Goal: Navigation & Orientation: Find specific page/section

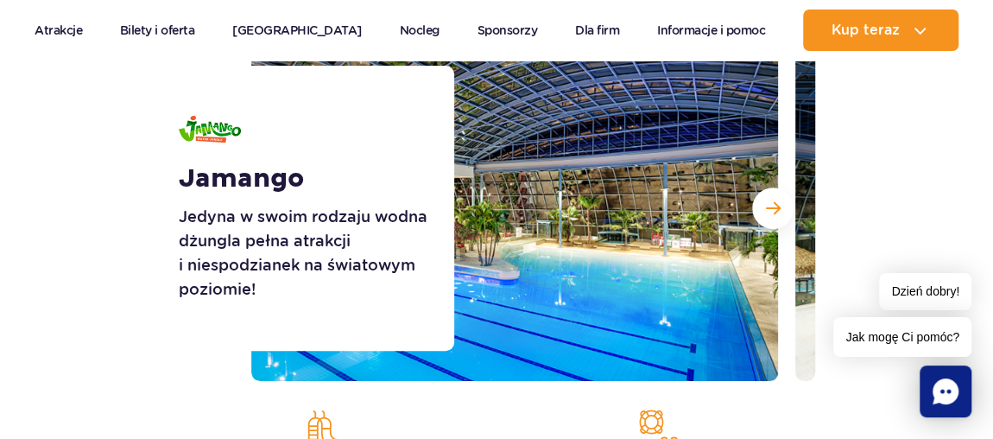
scroll to position [250, 0]
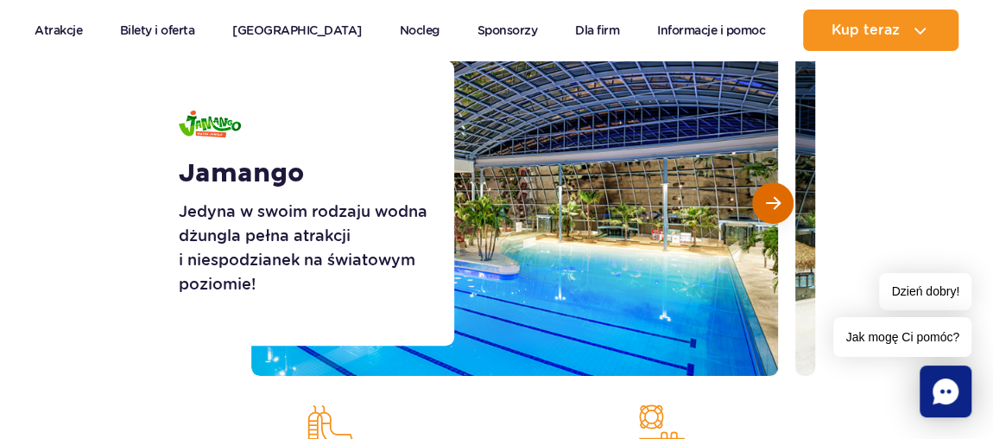
click at [774, 207] on span "Następny slajd" at bounding box center [773, 203] width 15 height 16
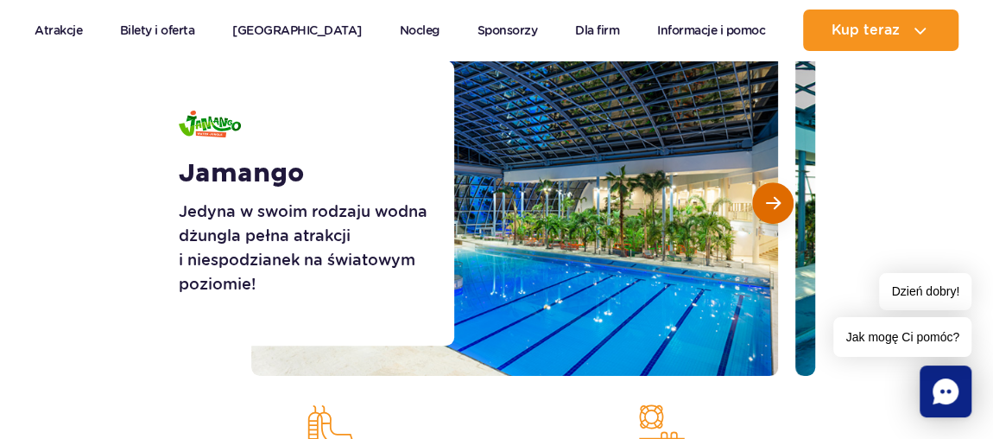
click at [774, 207] on span "Następny slajd" at bounding box center [773, 203] width 15 height 16
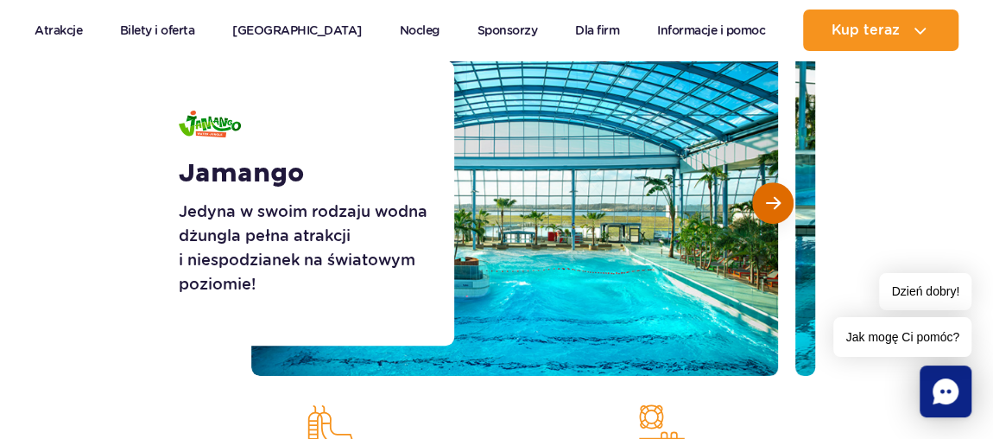
click at [774, 207] on span "Następny slajd" at bounding box center [773, 203] width 15 height 16
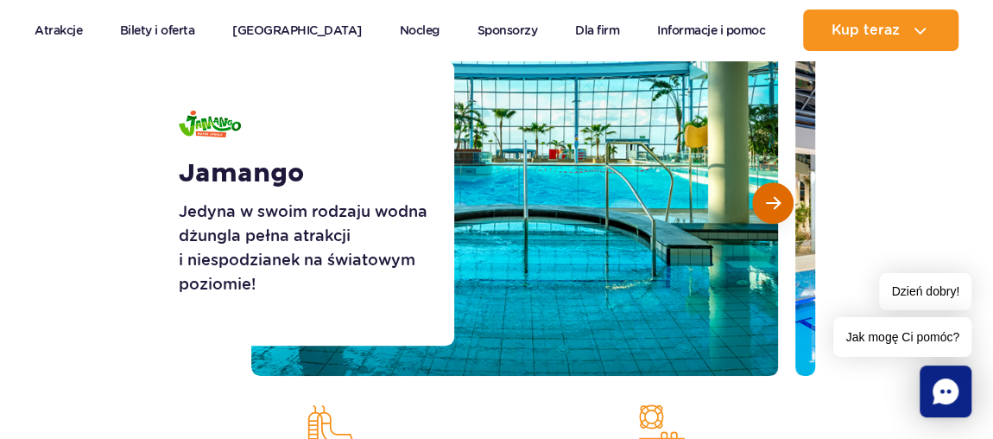
click at [774, 207] on span "Następny slajd" at bounding box center [773, 203] width 15 height 16
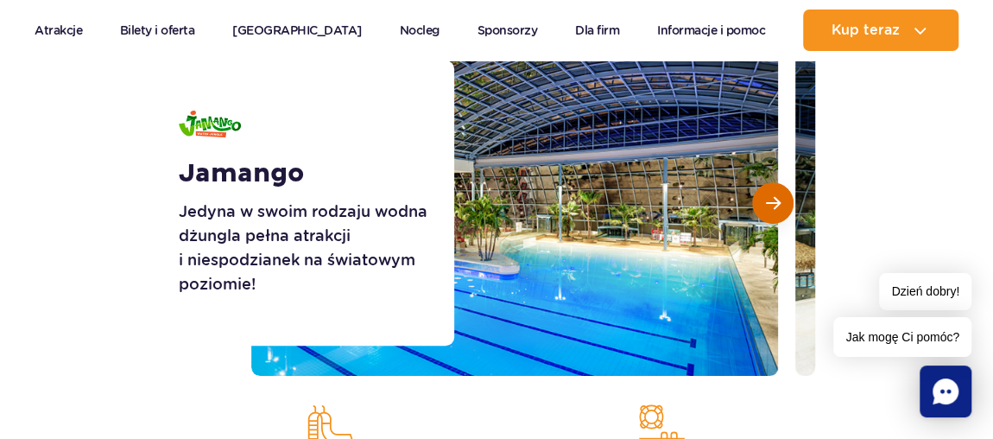
click at [774, 207] on span "Następny slajd" at bounding box center [773, 203] width 15 height 16
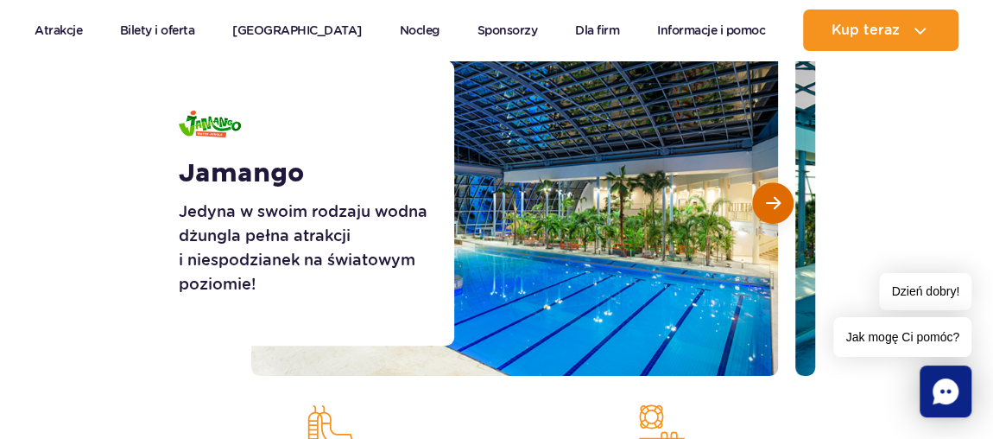
click at [774, 207] on span "Następny slajd" at bounding box center [773, 203] width 15 height 16
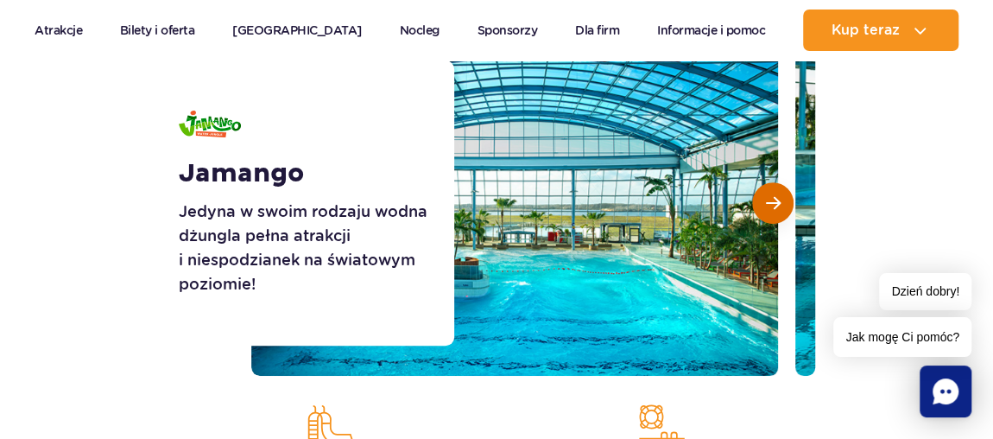
click at [774, 207] on span "Następny slajd" at bounding box center [773, 203] width 15 height 16
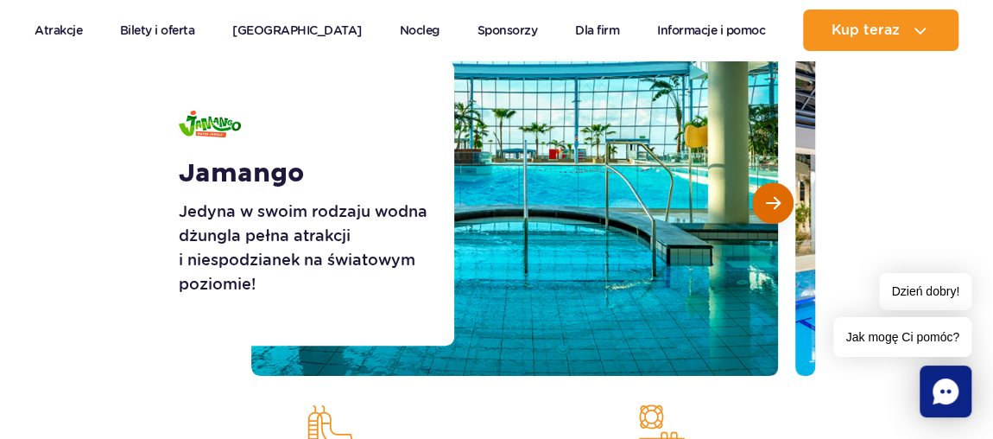
click at [774, 207] on span "Następny slajd" at bounding box center [773, 203] width 15 height 16
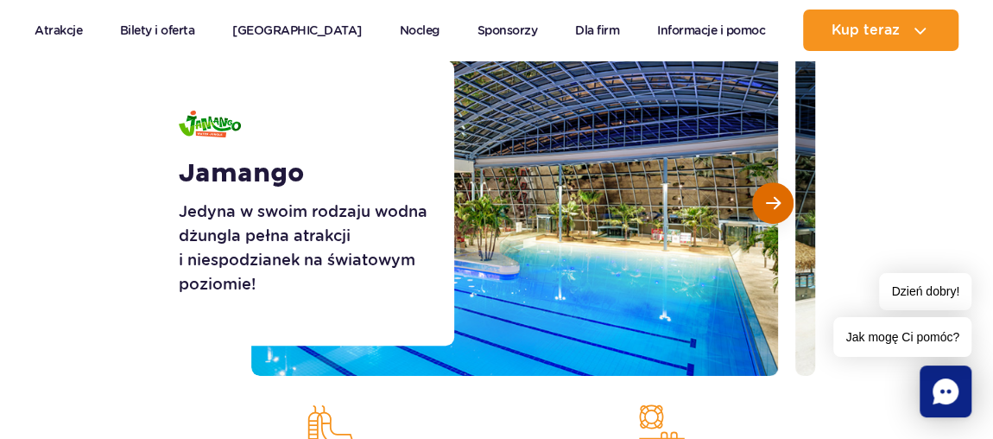
click at [774, 207] on span "Następny slajd" at bounding box center [773, 203] width 15 height 16
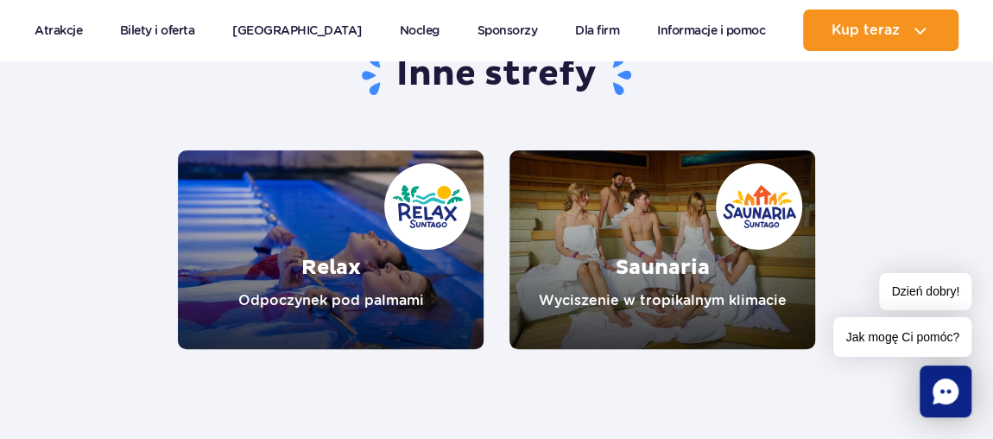
scroll to position [3425, 0]
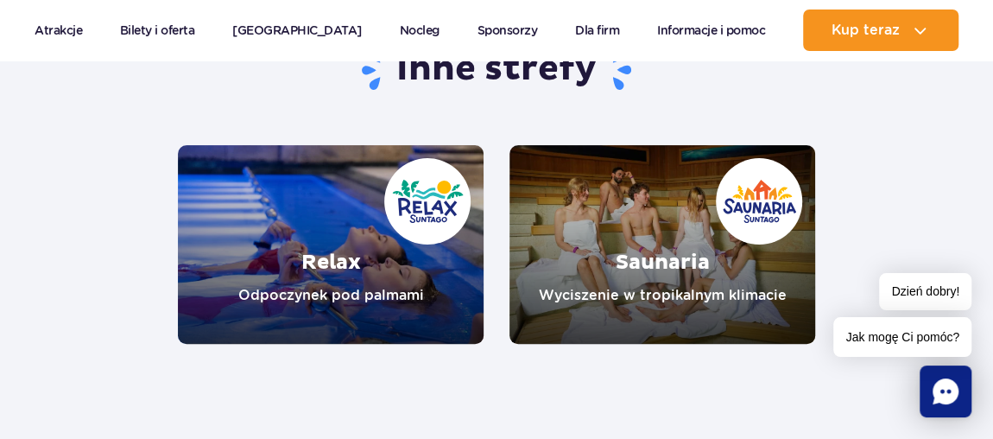
click at [394, 212] on link "Relax" at bounding box center [331, 244] width 306 height 199
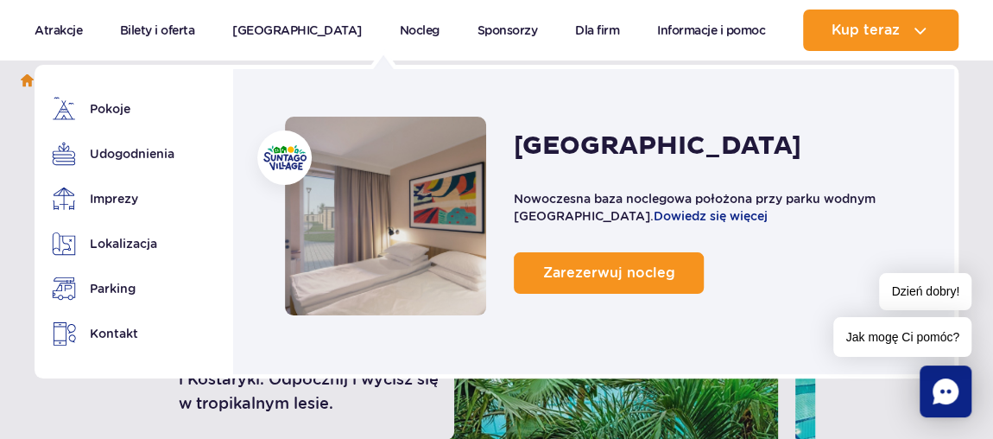
scroll to position [158, 0]
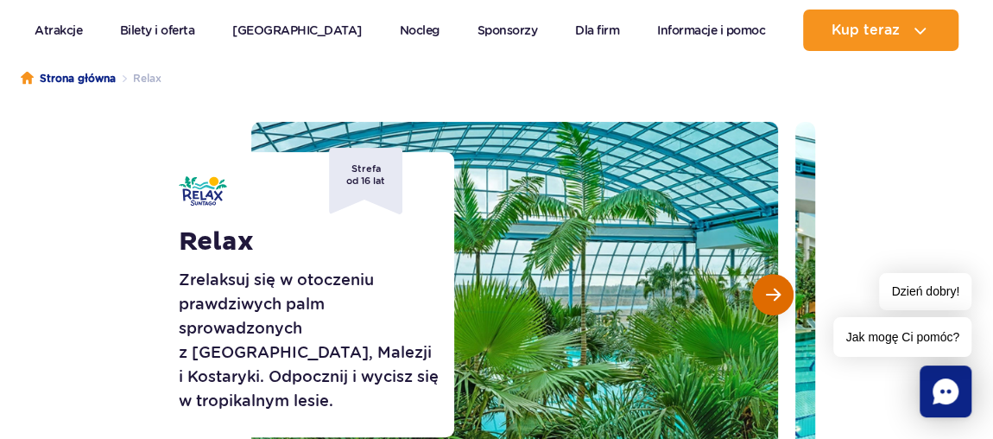
click at [777, 294] on span "Następny slajd" at bounding box center [773, 295] width 15 height 16
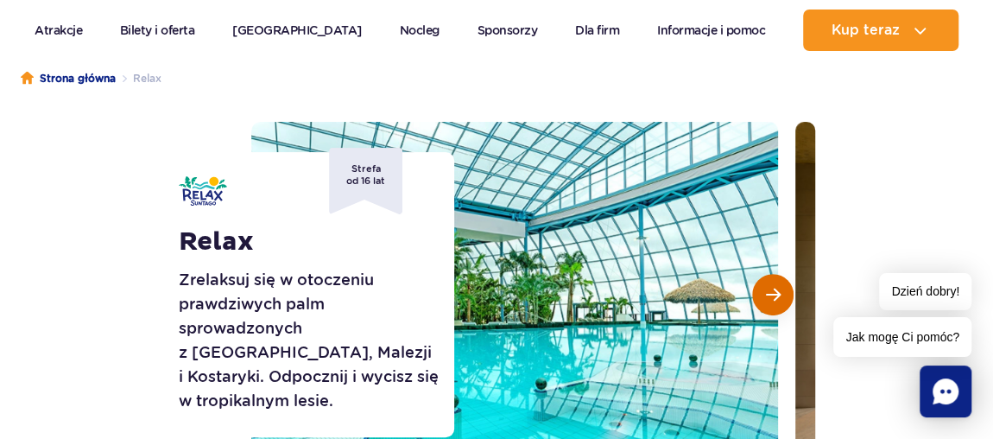
click at [777, 294] on span "Następny slajd" at bounding box center [773, 295] width 15 height 16
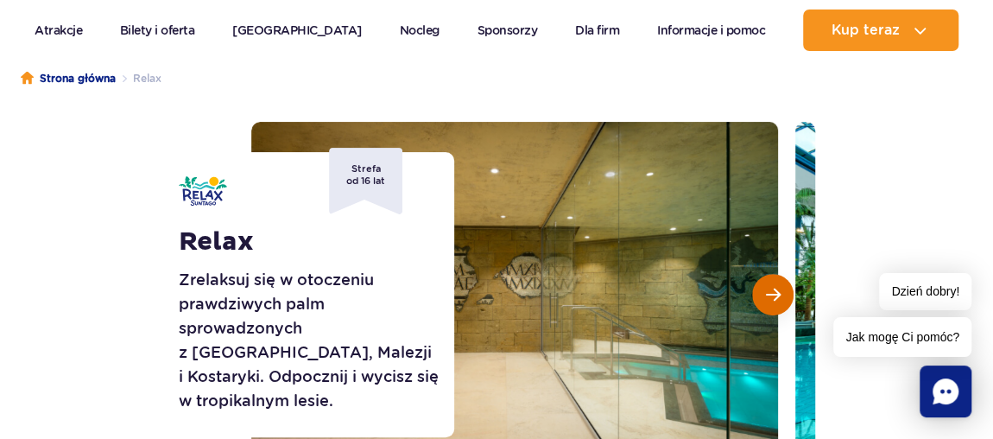
click at [777, 294] on span "Następny slajd" at bounding box center [773, 295] width 15 height 16
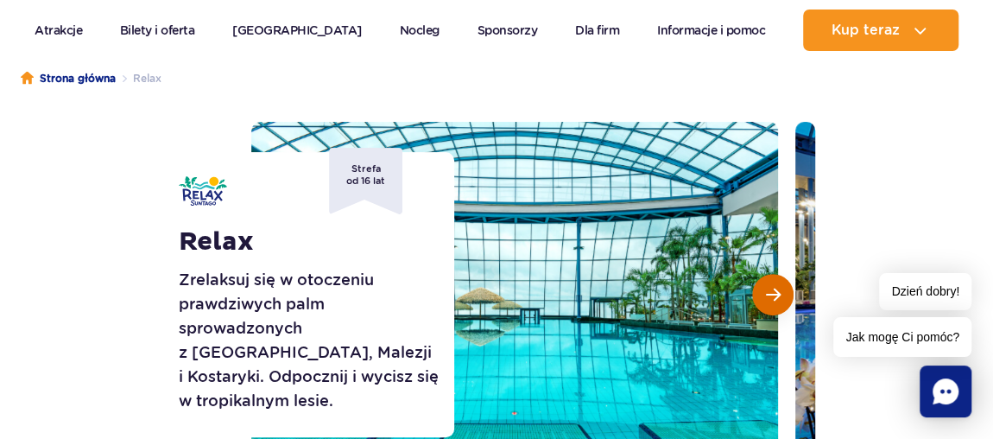
click at [777, 294] on span "Następny slajd" at bounding box center [773, 295] width 15 height 16
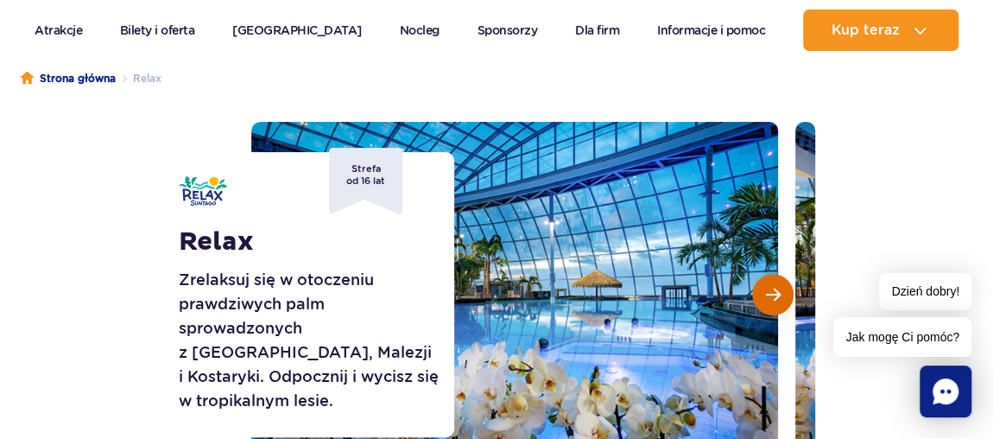
click at [777, 294] on span "Następny slajd" at bounding box center [773, 295] width 15 height 16
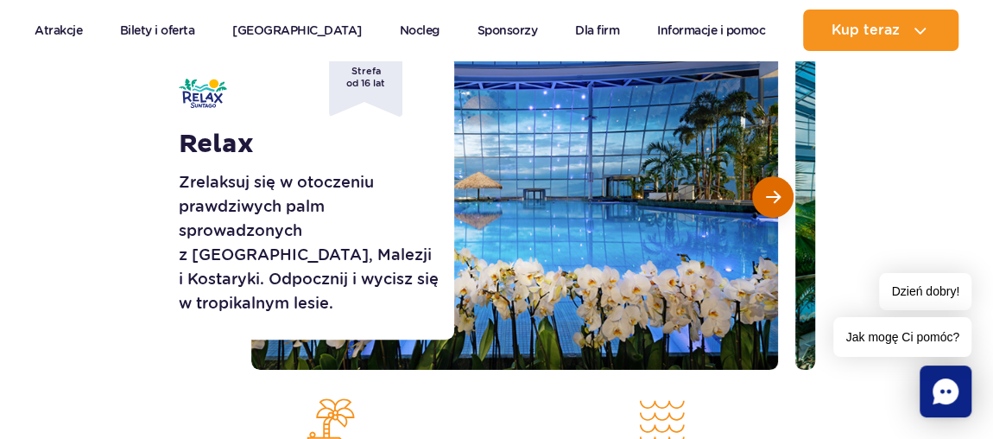
scroll to position [256, 0]
click at [775, 206] on button "Następny slajd" at bounding box center [772, 196] width 41 height 41
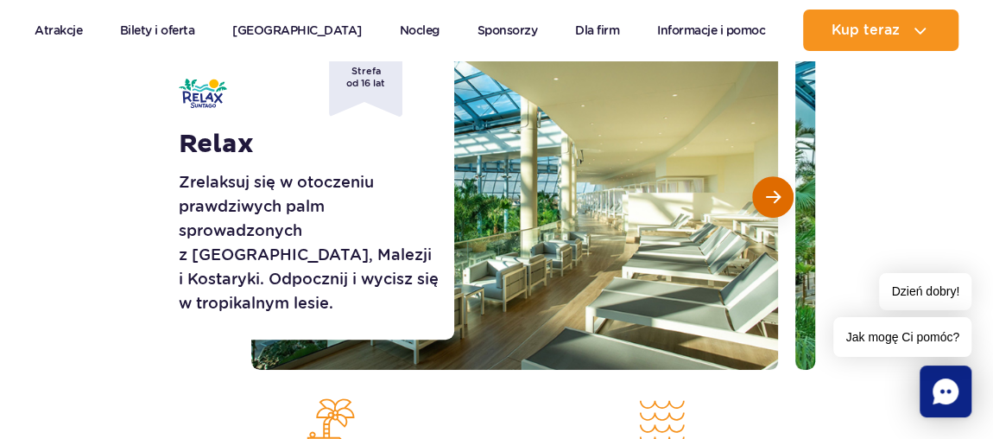
click at [775, 206] on button "Następny slajd" at bounding box center [772, 196] width 41 height 41
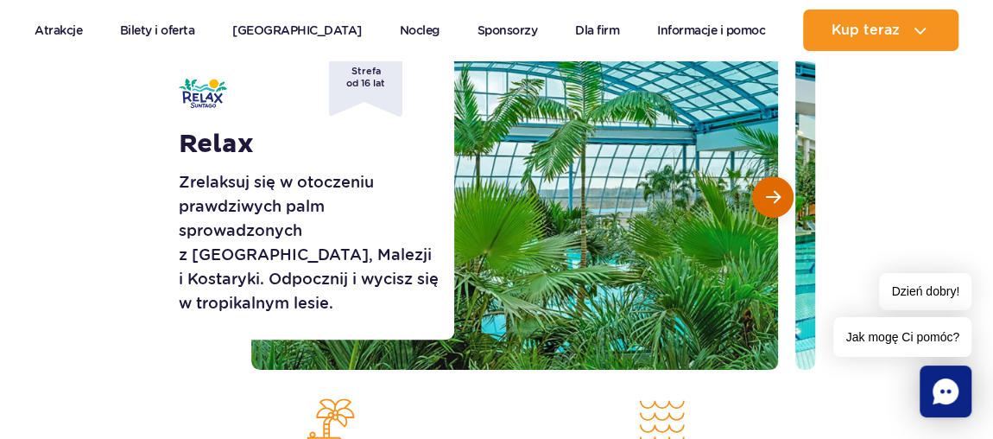
click at [775, 206] on button "Następny slajd" at bounding box center [772, 196] width 41 height 41
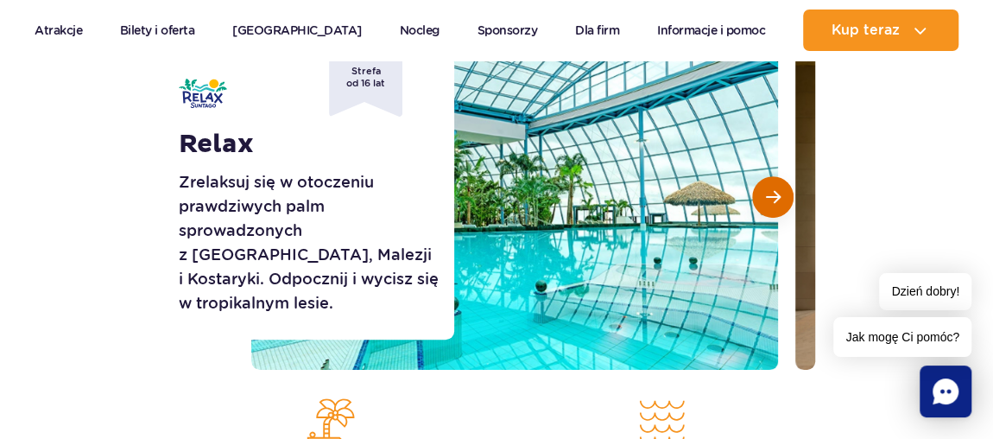
click at [775, 206] on button "Następny slajd" at bounding box center [772, 196] width 41 height 41
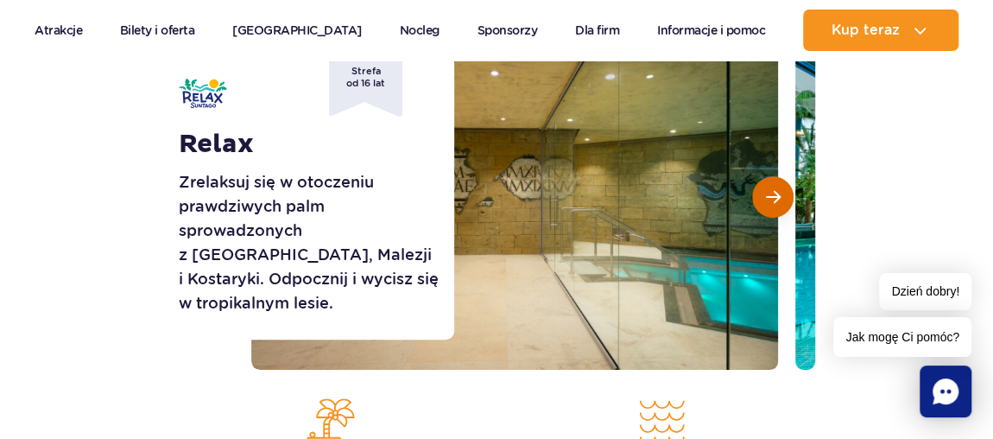
click at [775, 206] on button "Następny slajd" at bounding box center [772, 196] width 41 height 41
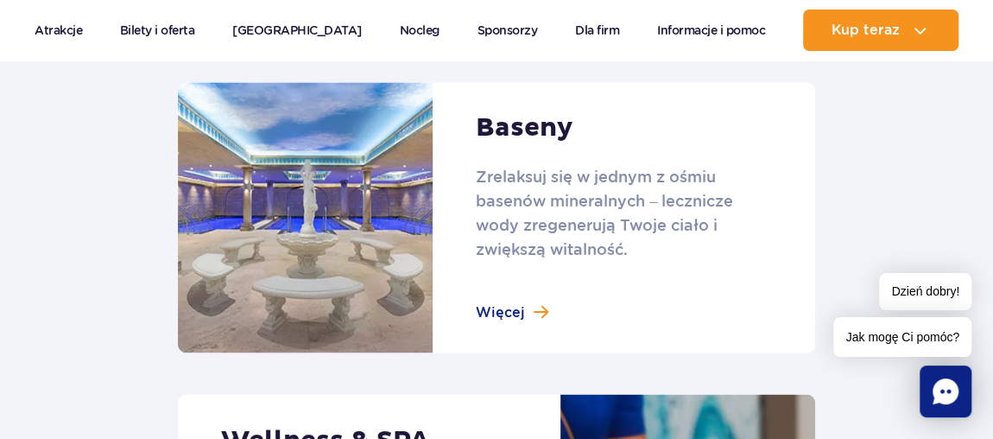
scroll to position [1188, 0]
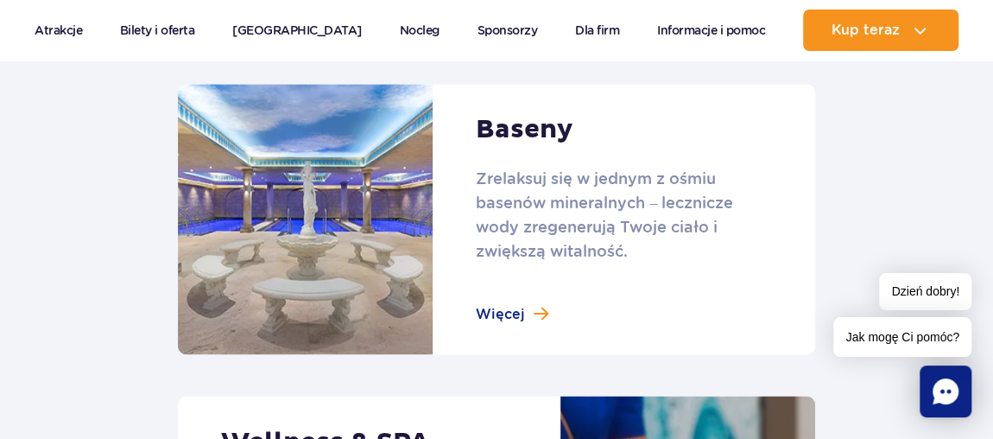
click at [506, 315] on link at bounding box center [496, 219] width 637 height 270
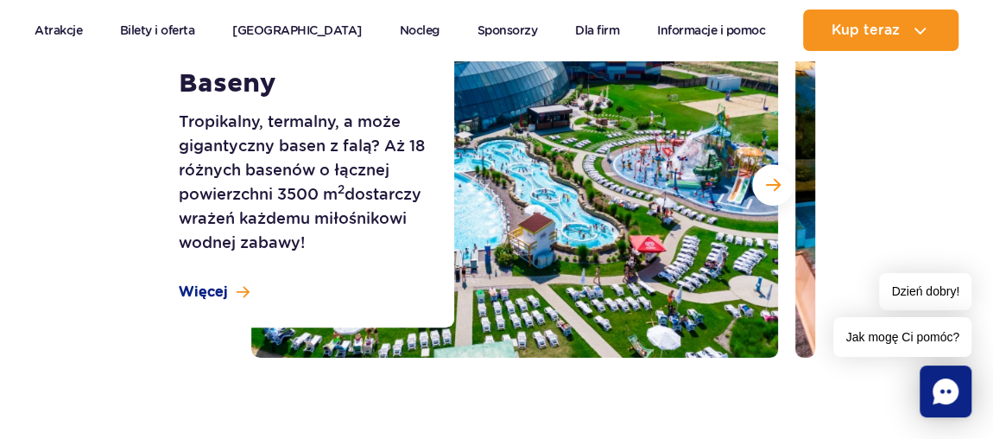
scroll to position [275, 0]
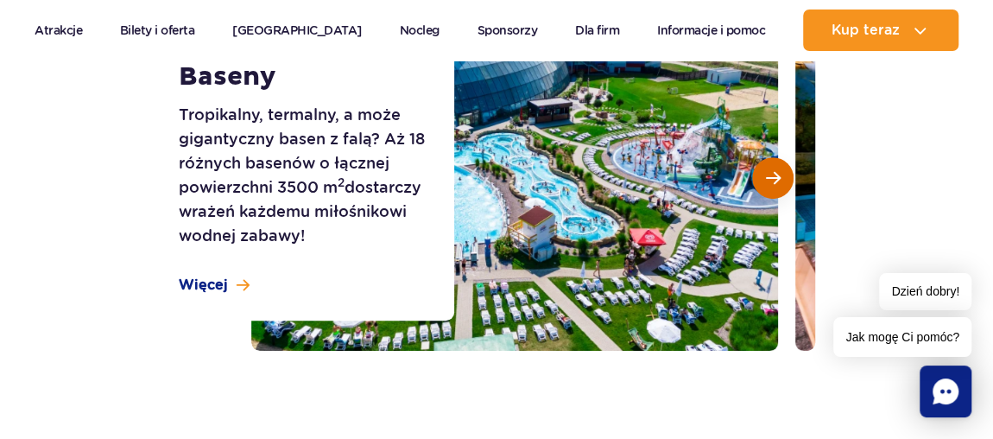
click at [777, 176] on span "Następny slajd" at bounding box center [773, 178] width 15 height 16
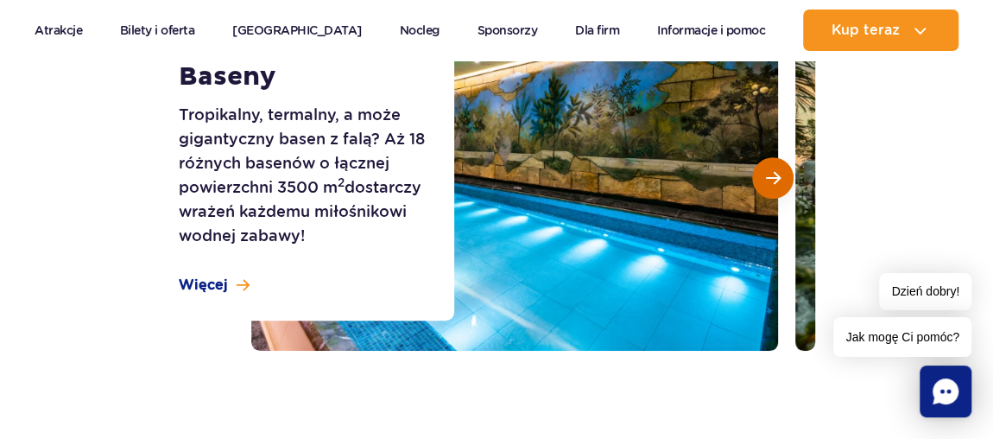
click at [777, 176] on span "Następny slajd" at bounding box center [773, 178] width 15 height 16
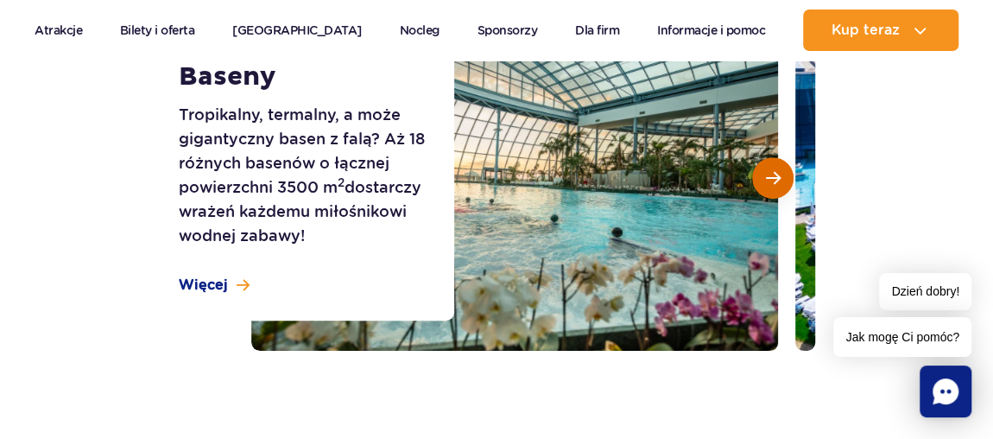
click at [777, 176] on span "Następny slajd" at bounding box center [773, 178] width 15 height 16
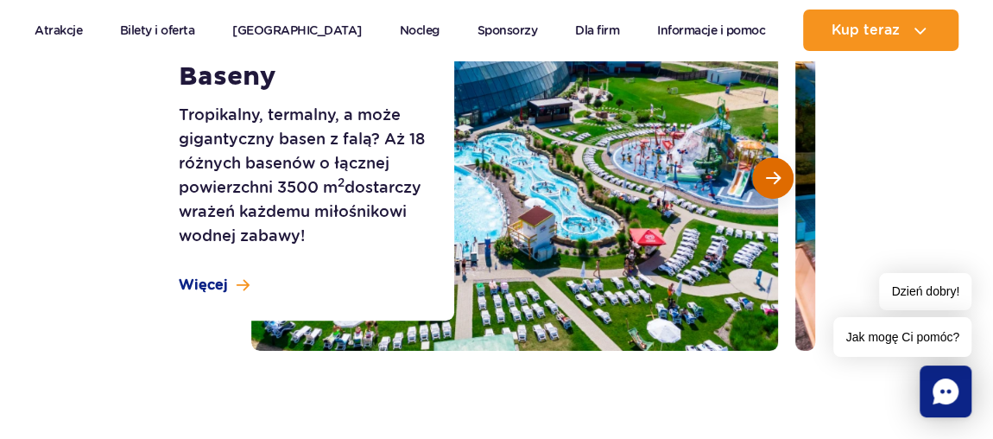
click at [777, 176] on span "Następny slajd" at bounding box center [773, 178] width 15 height 16
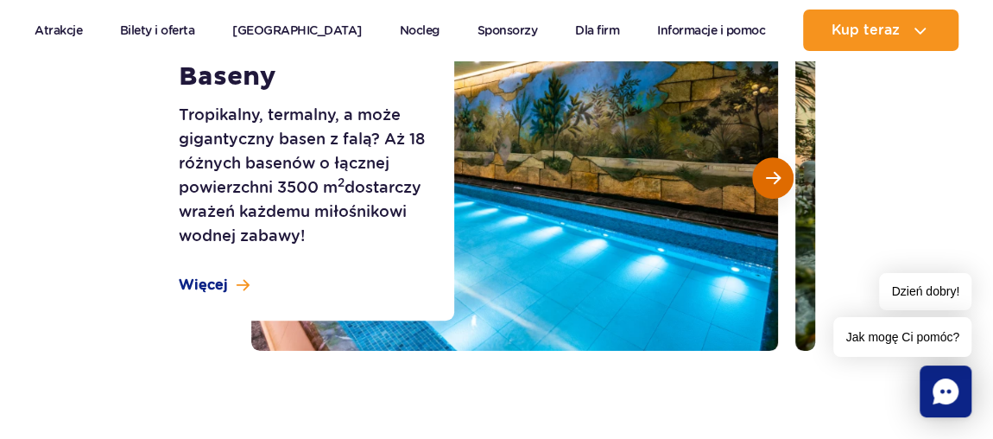
click at [777, 176] on span "Następny slajd" at bounding box center [773, 178] width 15 height 16
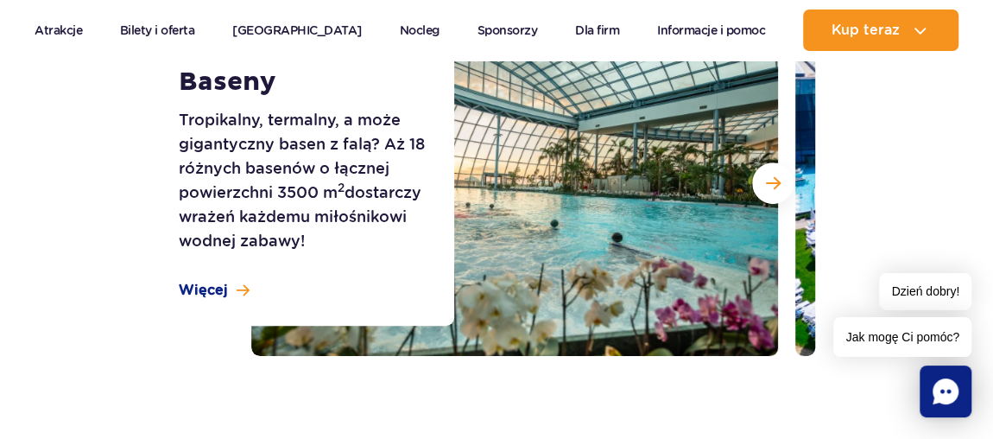
scroll to position [268, 0]
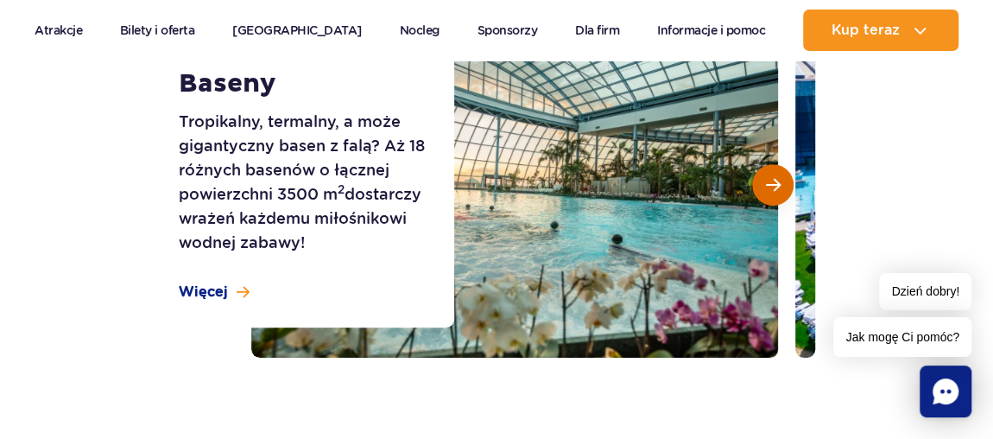
click at [753, 185] on button "Następny slajd" at bounding box center [772, 184] width 41 height 41
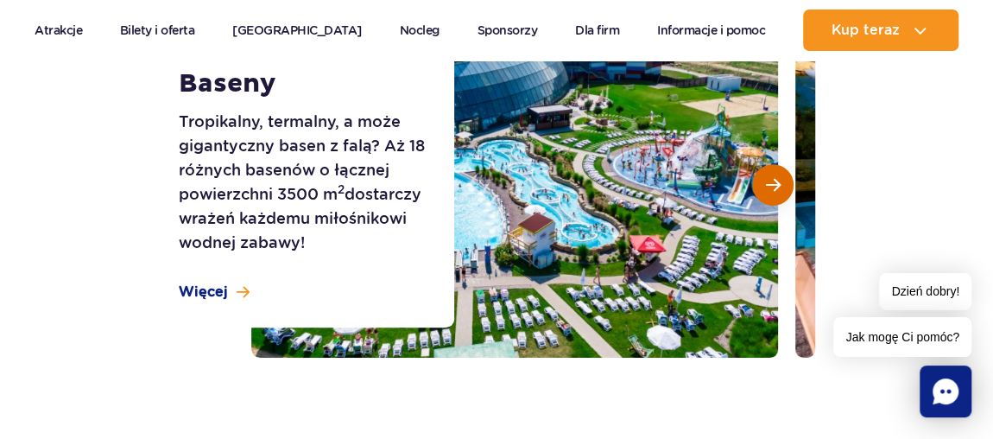
click at [761, 186] on button "Następny slajd" at bounding box center [772, 184] width 41 height 41
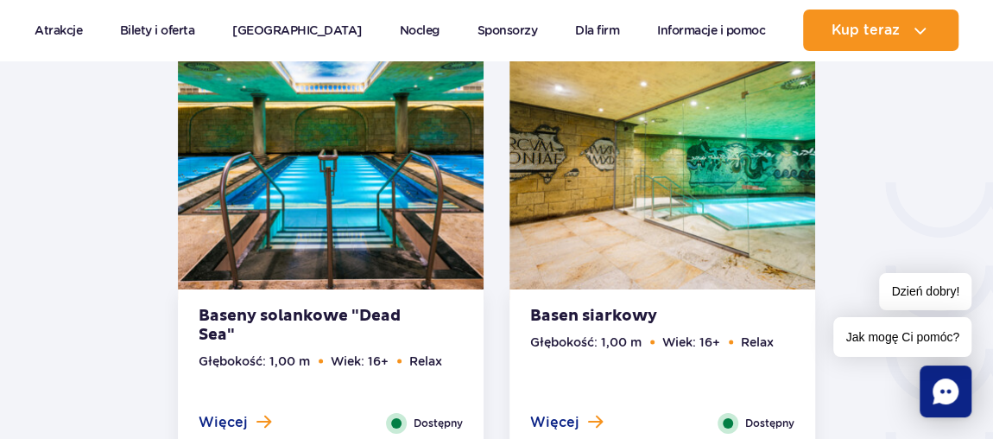
scroll to position [2692, 0]
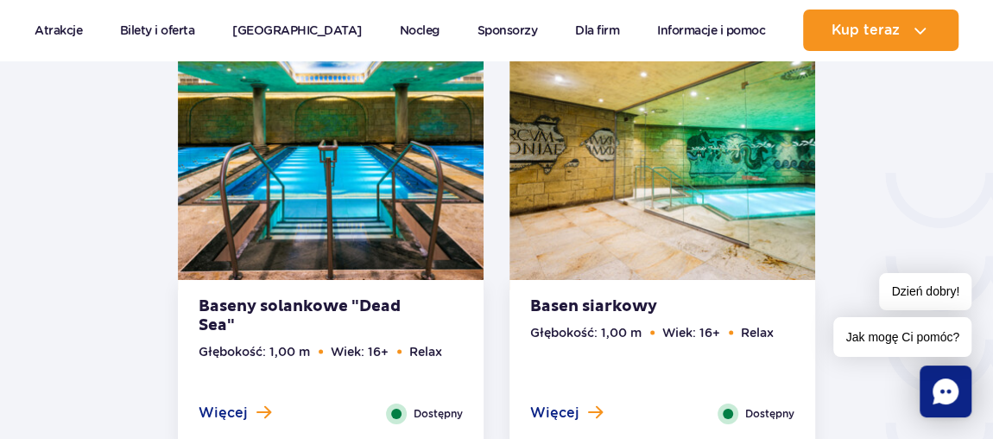
click at [761, 186] on img at bounding box center [662, 155] width 306 height 270
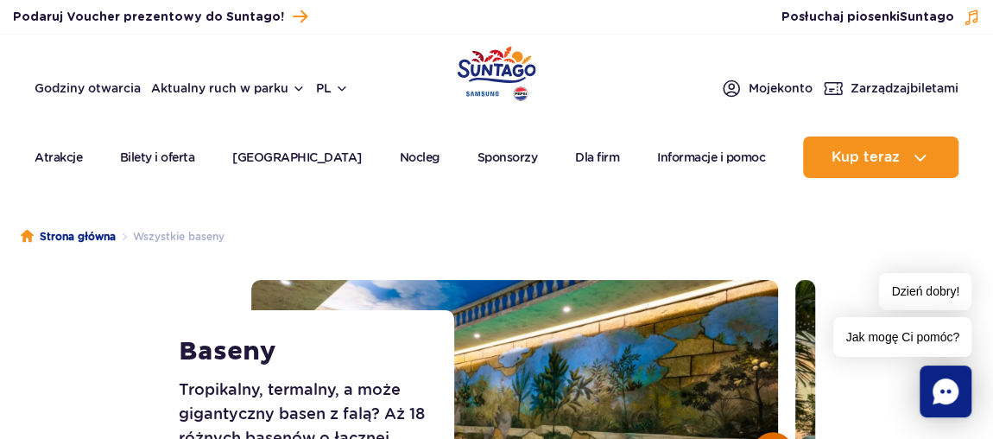
scroll to position [0, 0]
